Goal: Navigation & Orientation: Find specific page/section

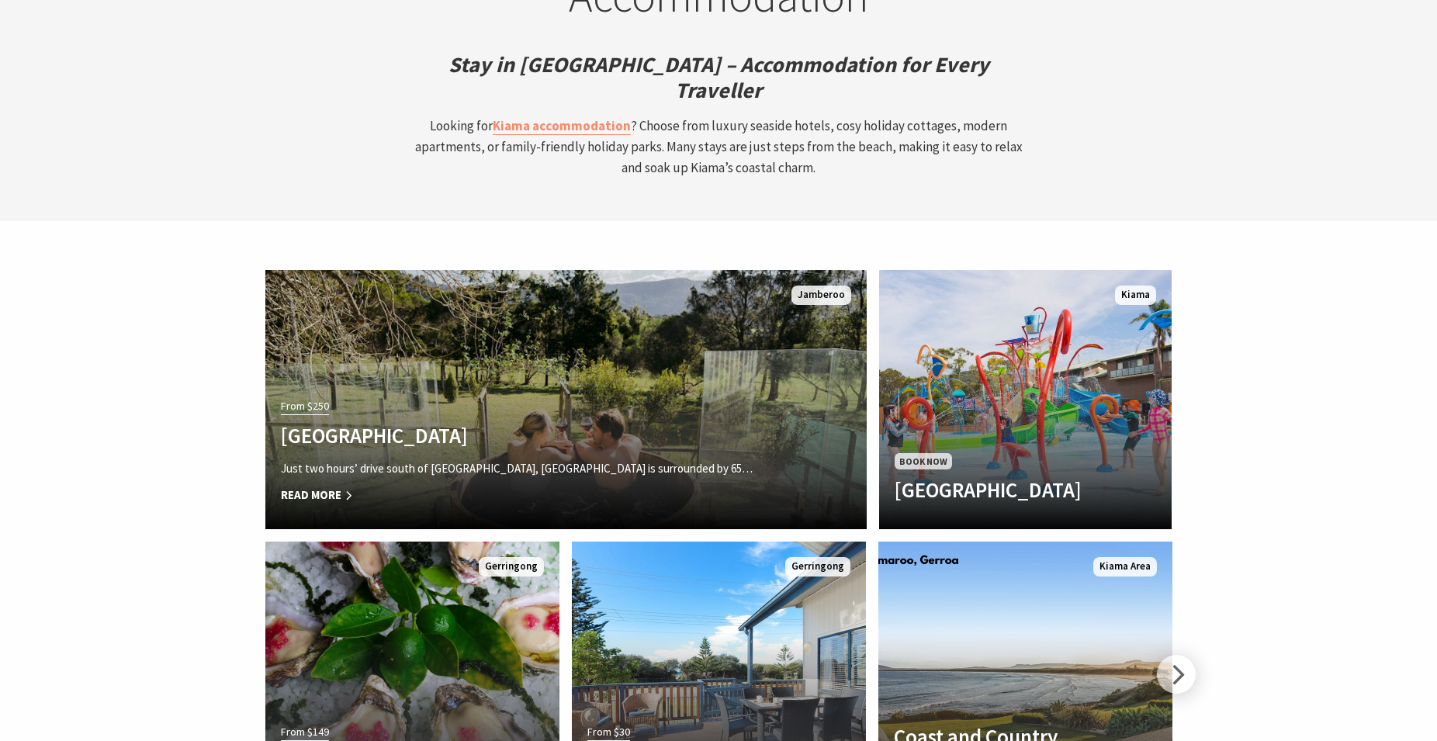
scroll to position [4353, 0]
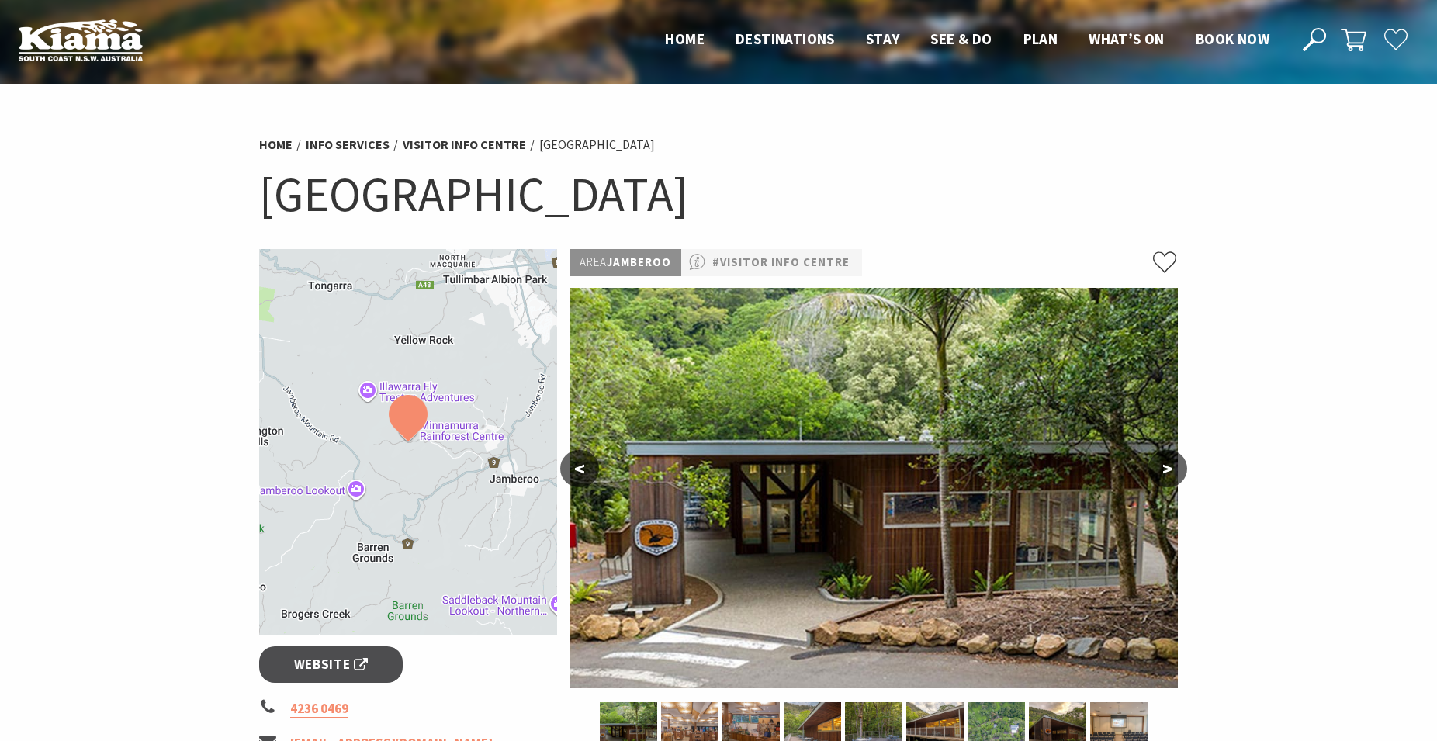
click at [1170, 459] on button ">" at bounding box center [1167, 468] width 39 height 37
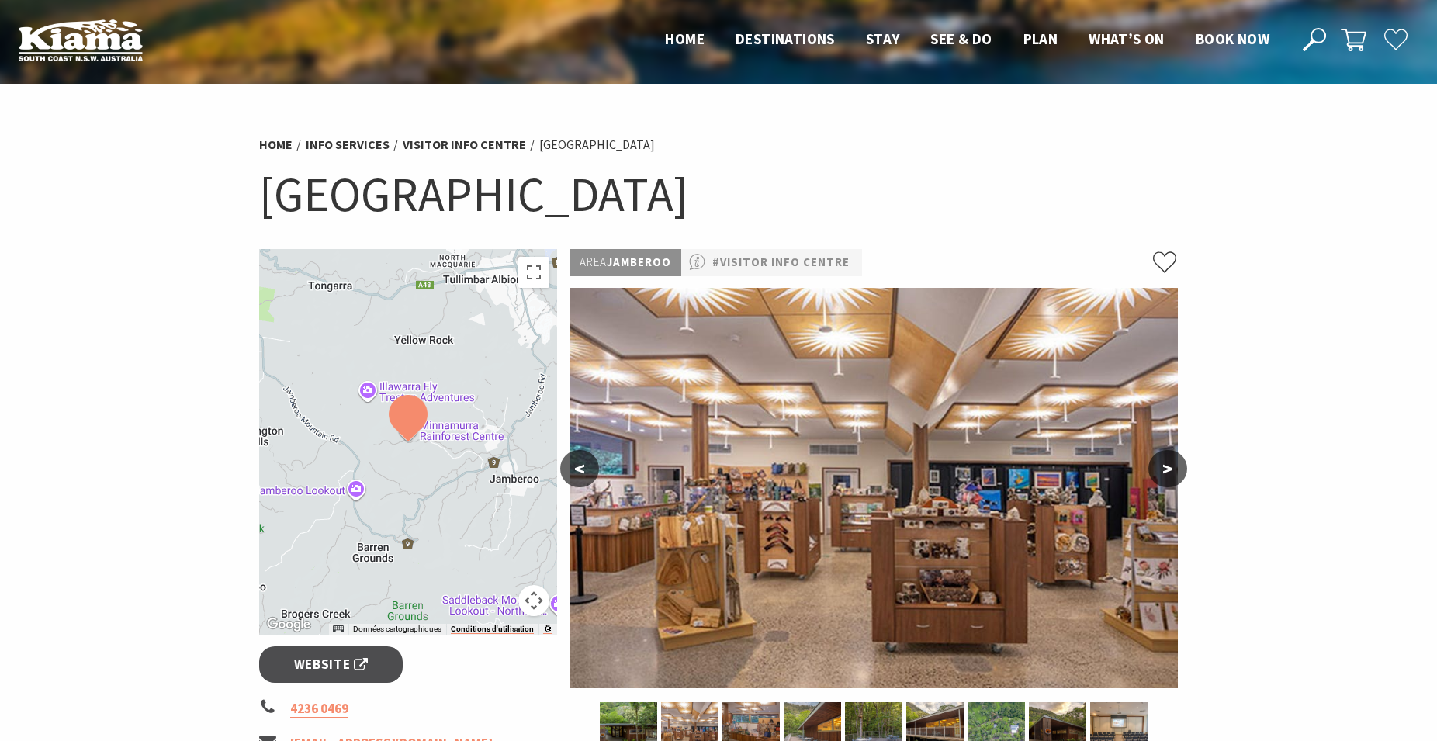
click at [1170, 459] on button ">" at bounding box center [1167, 468] width 39 height 37
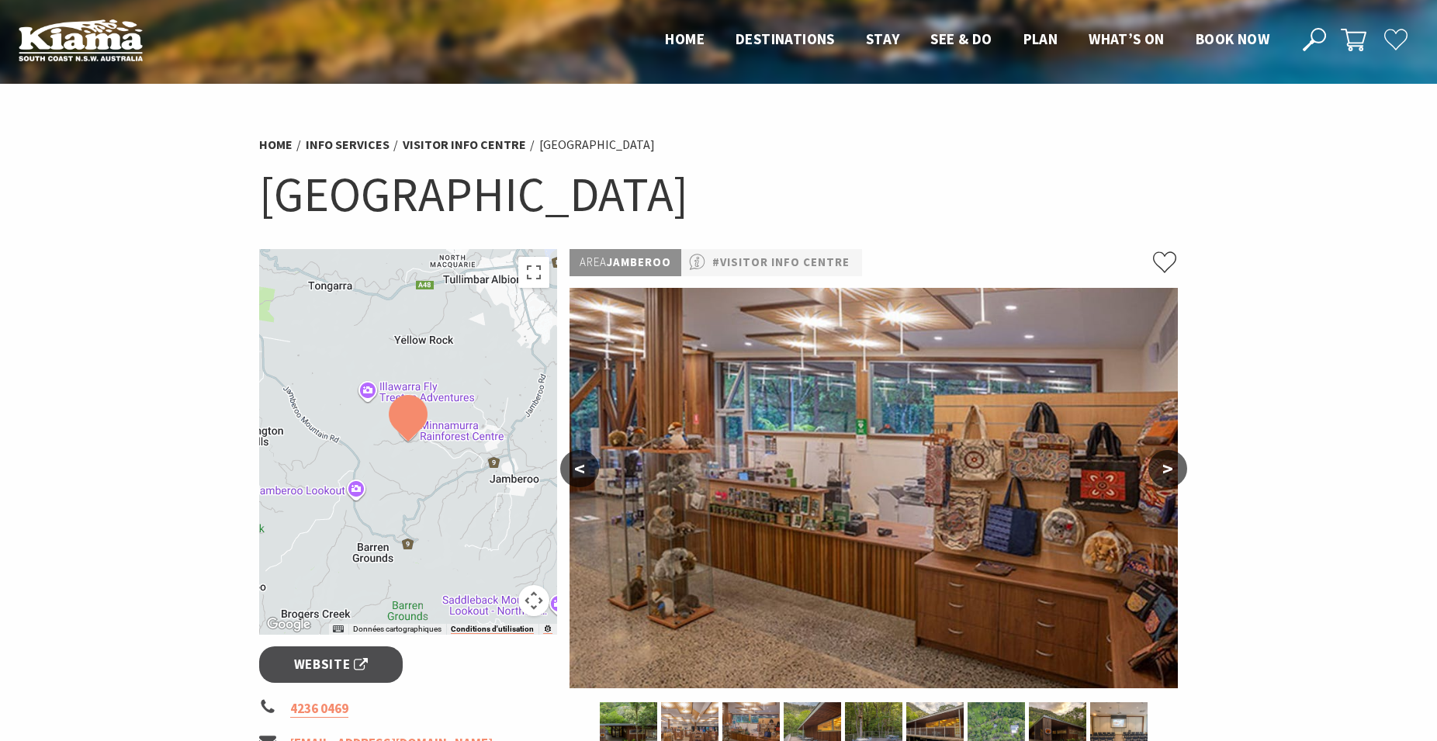
click at [1170, 459] on button ">" at bounding box center [1167, 468] width 39 height 37
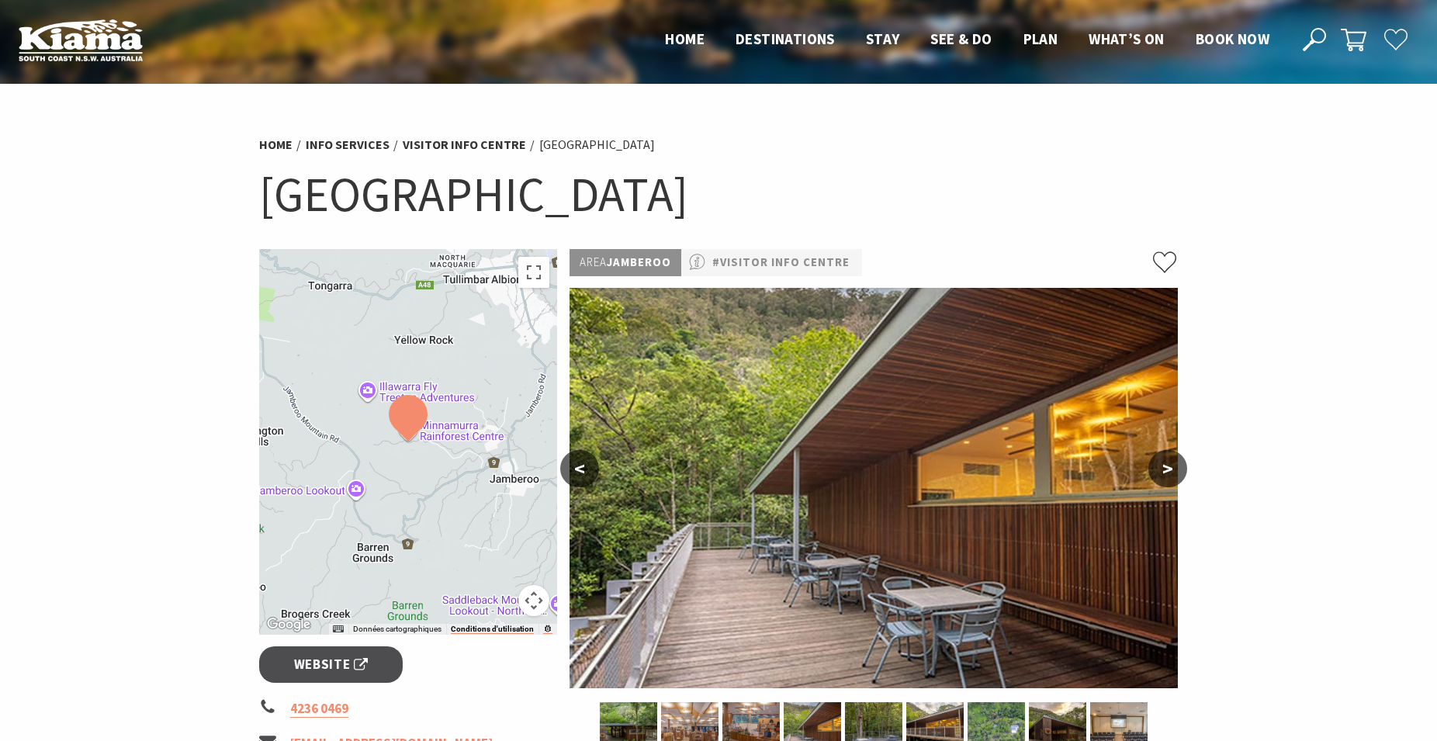
click at [1170, 459] on button ">" at bounding box center [1167, 468] width 39 height 37
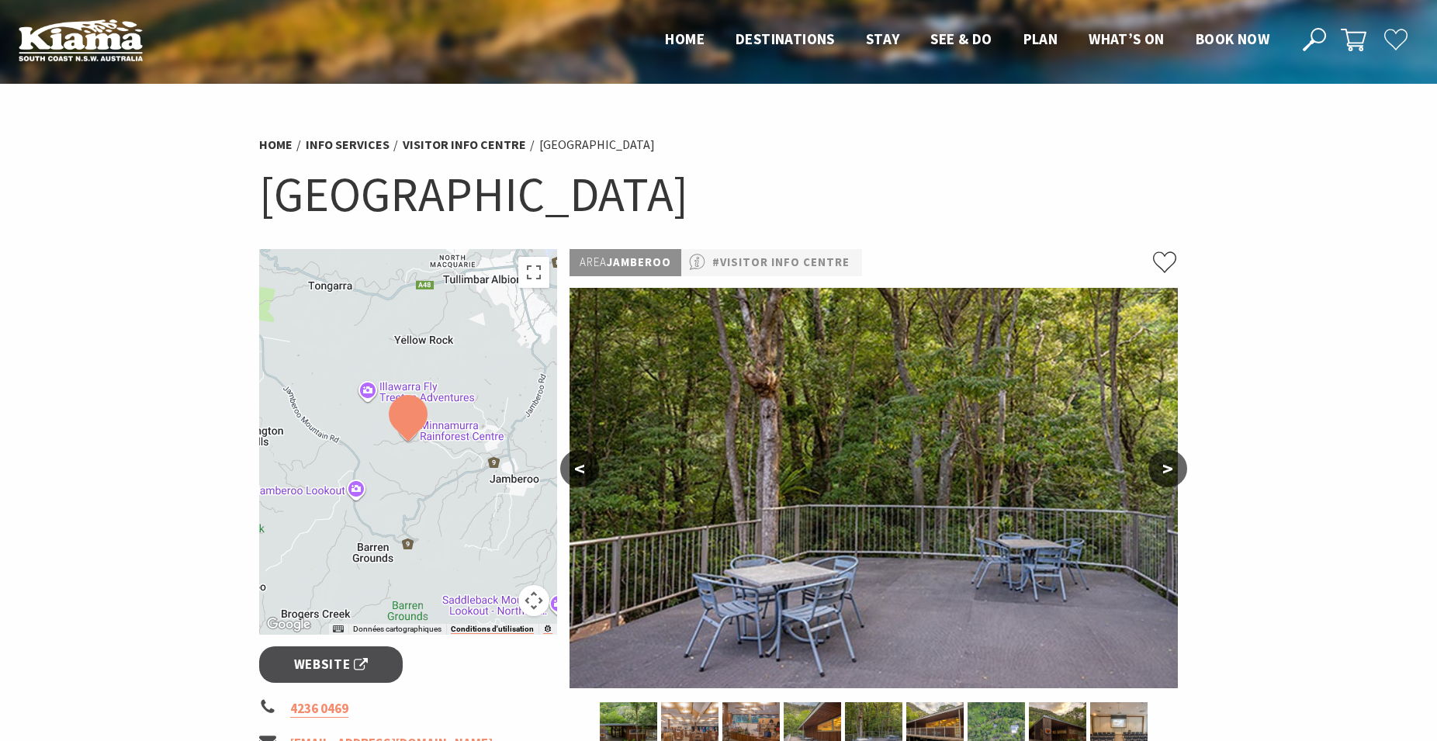
click at [1170, 459] on button ">" at bounding box center [1167, 468] width 39 height 37
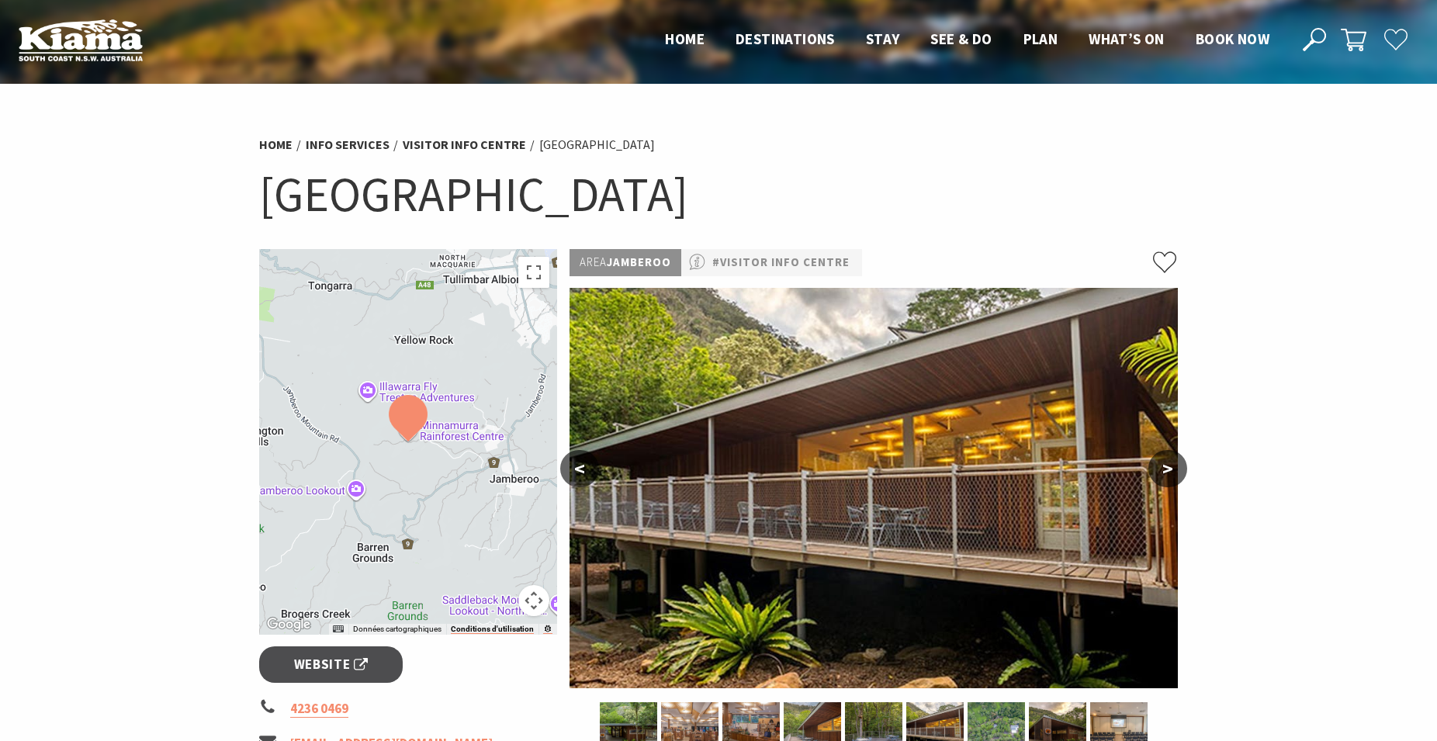
click at [1170, 459] on button ">" at bounding box center [1167, 468] width 39 height 37
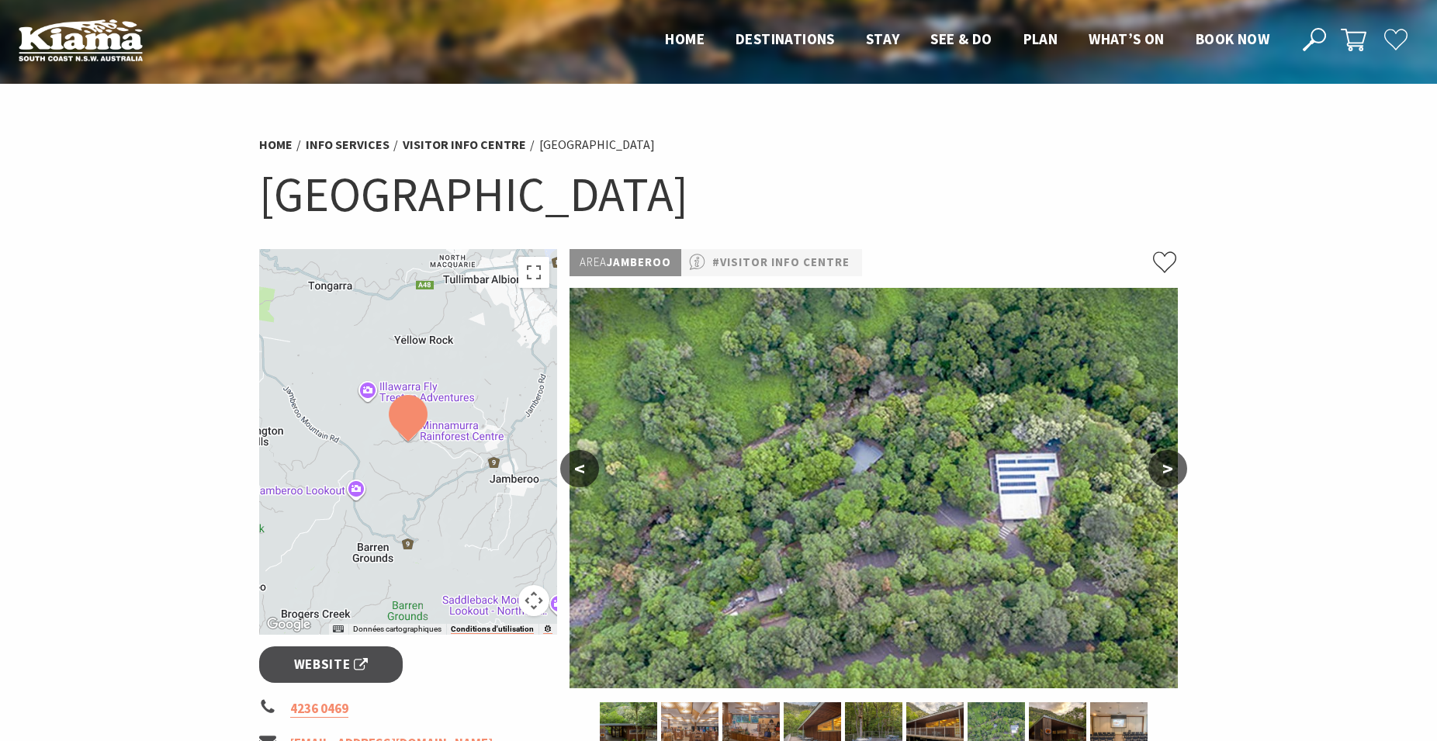
click at [1170, 459] on button ">" at bounding box center [1167, 468] width 39 height 37
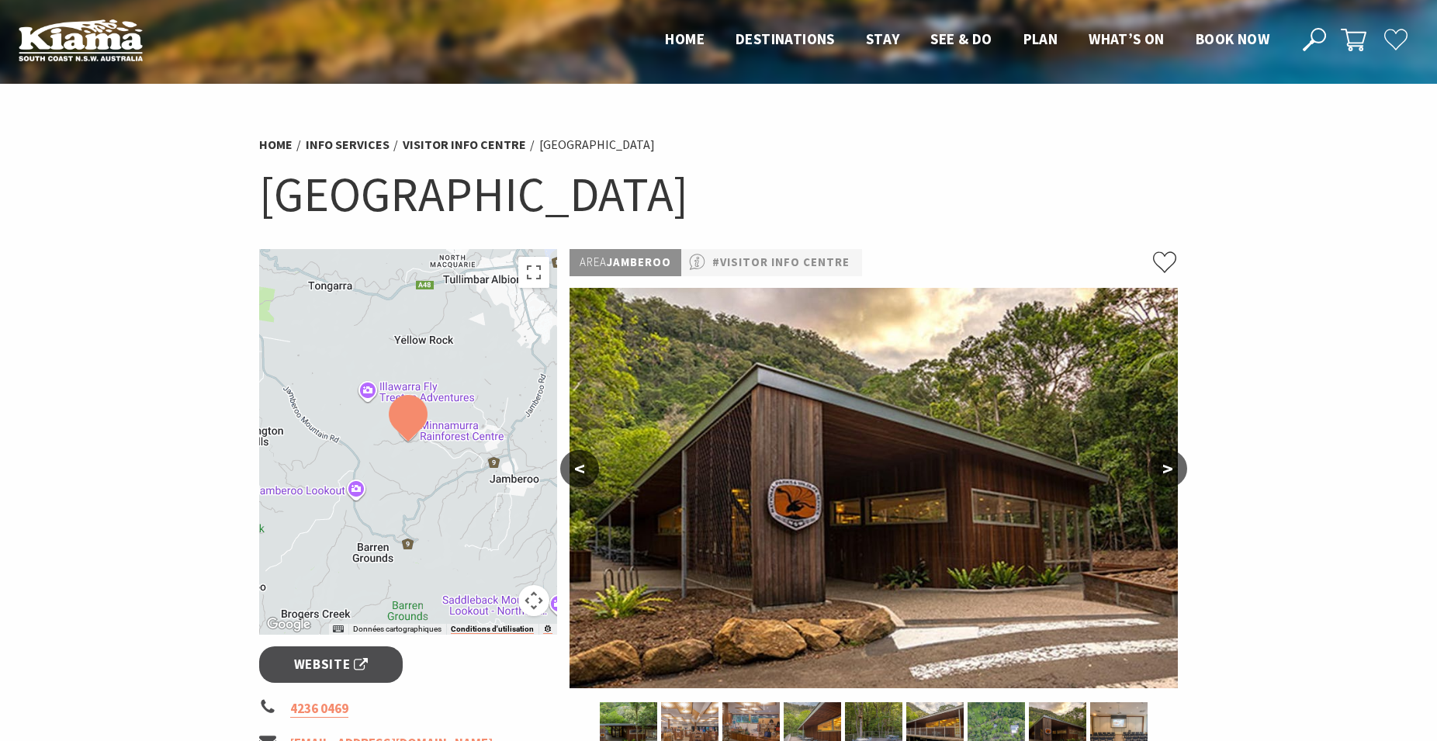
click at [1170, 459] on button ">" at bounding box center [1167, 468] width 39 height 37
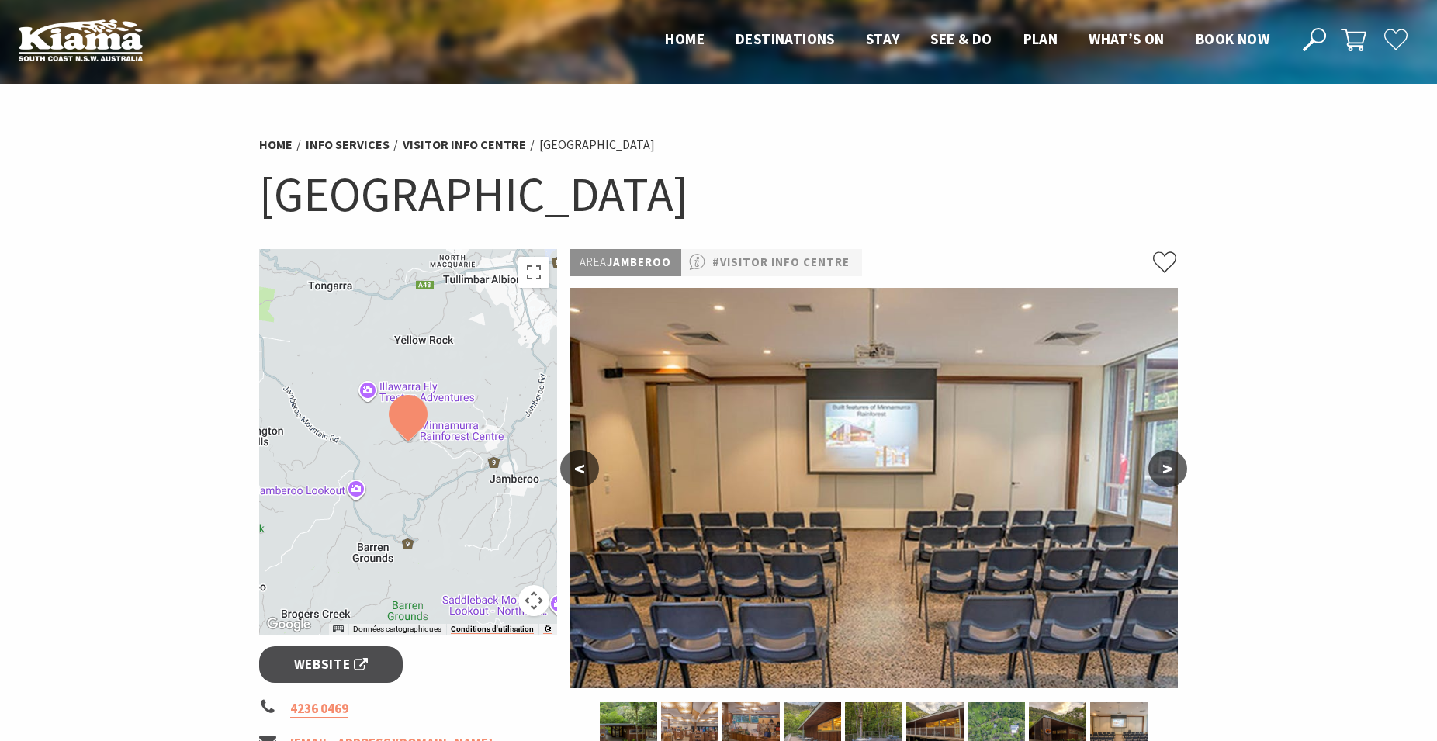
click at [1170, 459] on button ">" at bounding box center [1167, 468] width 39 height 37
